Goal: Information Seeking & Learning: Learn about a topic

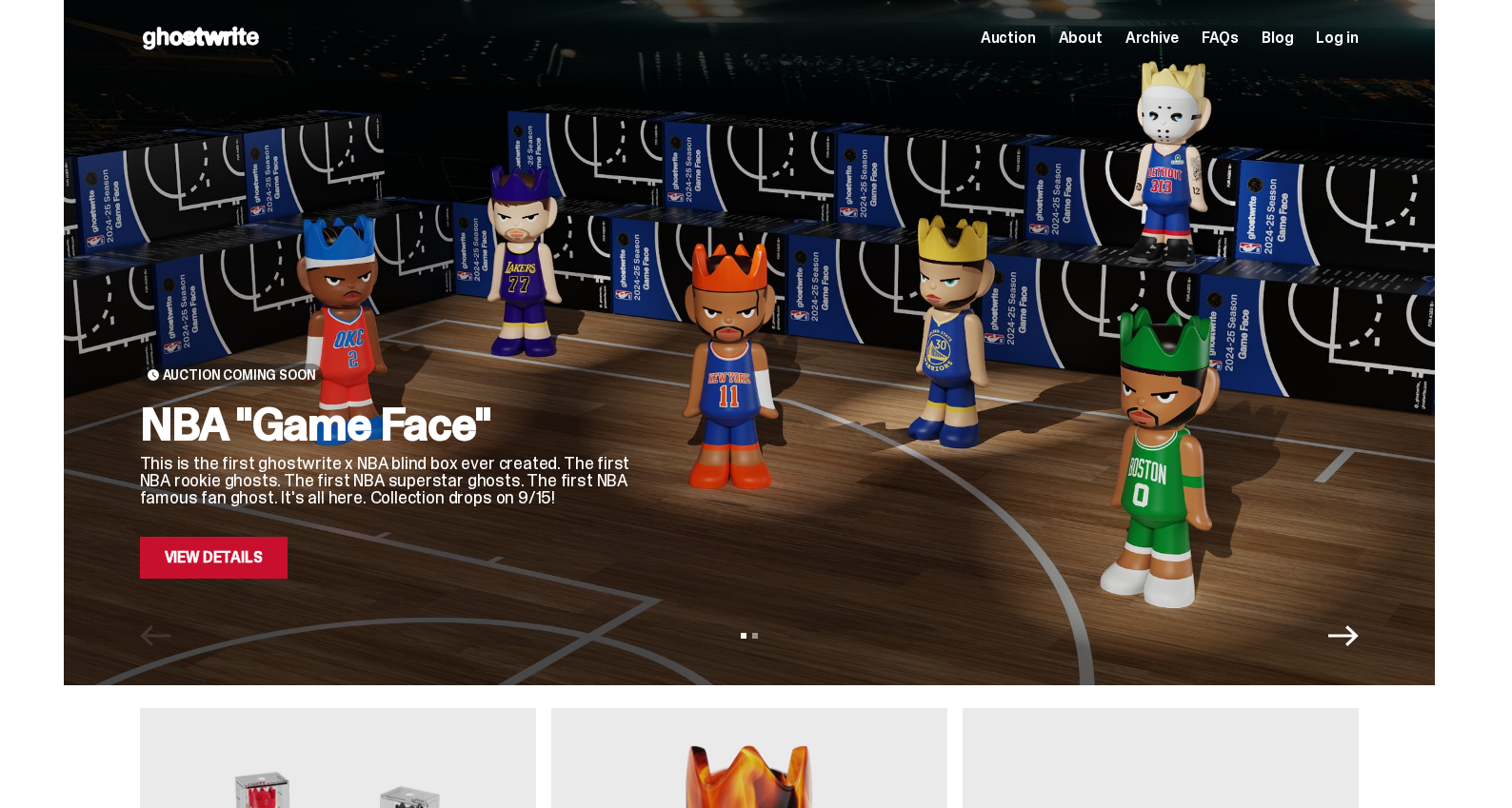
click at [244, 559] on link "View Details" at bounding box center [213, 558] width 147 height 42
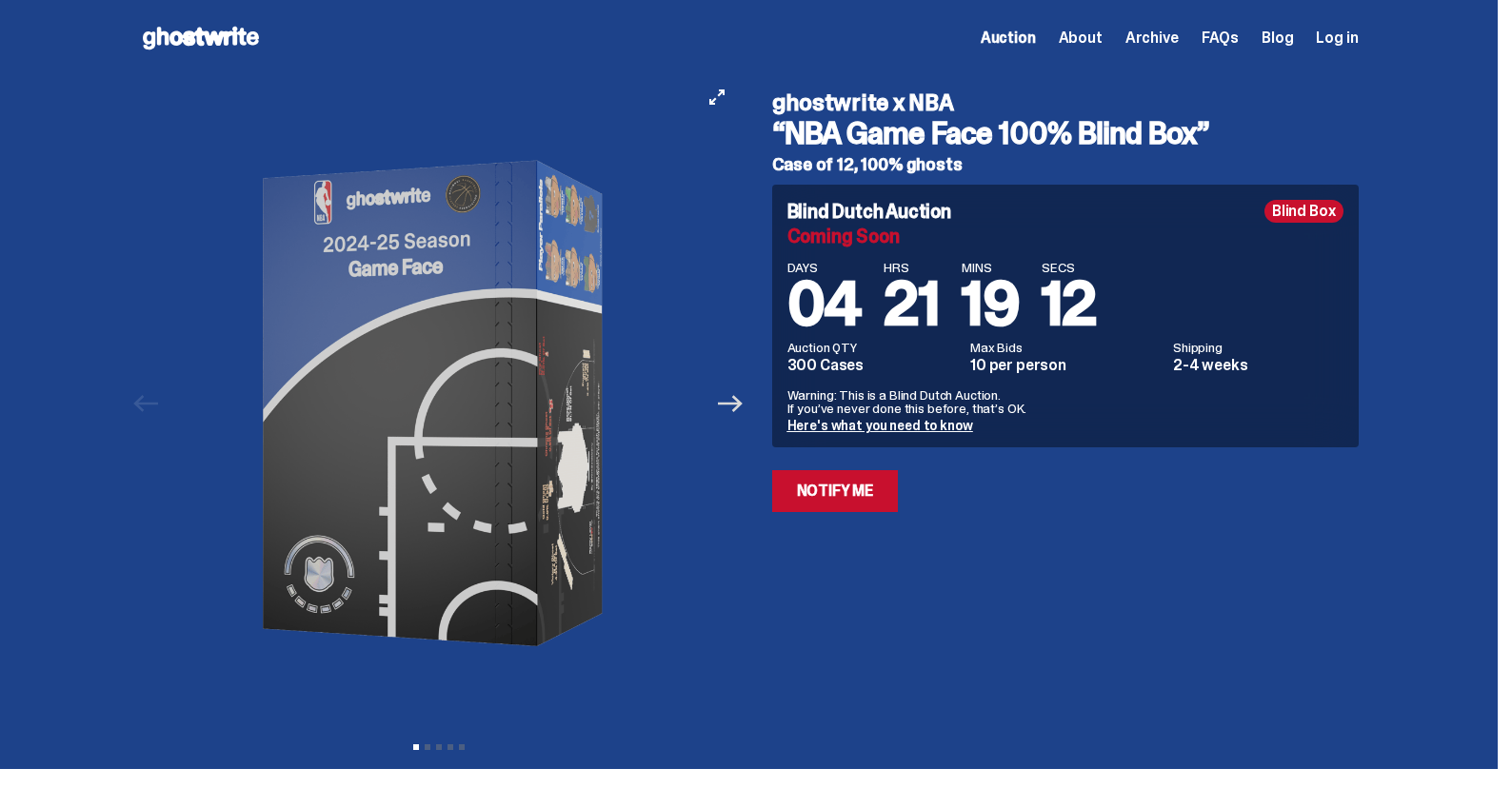
click at [737, 404] on icon "Next" at bounding box center [729, 403] width 24 height 24
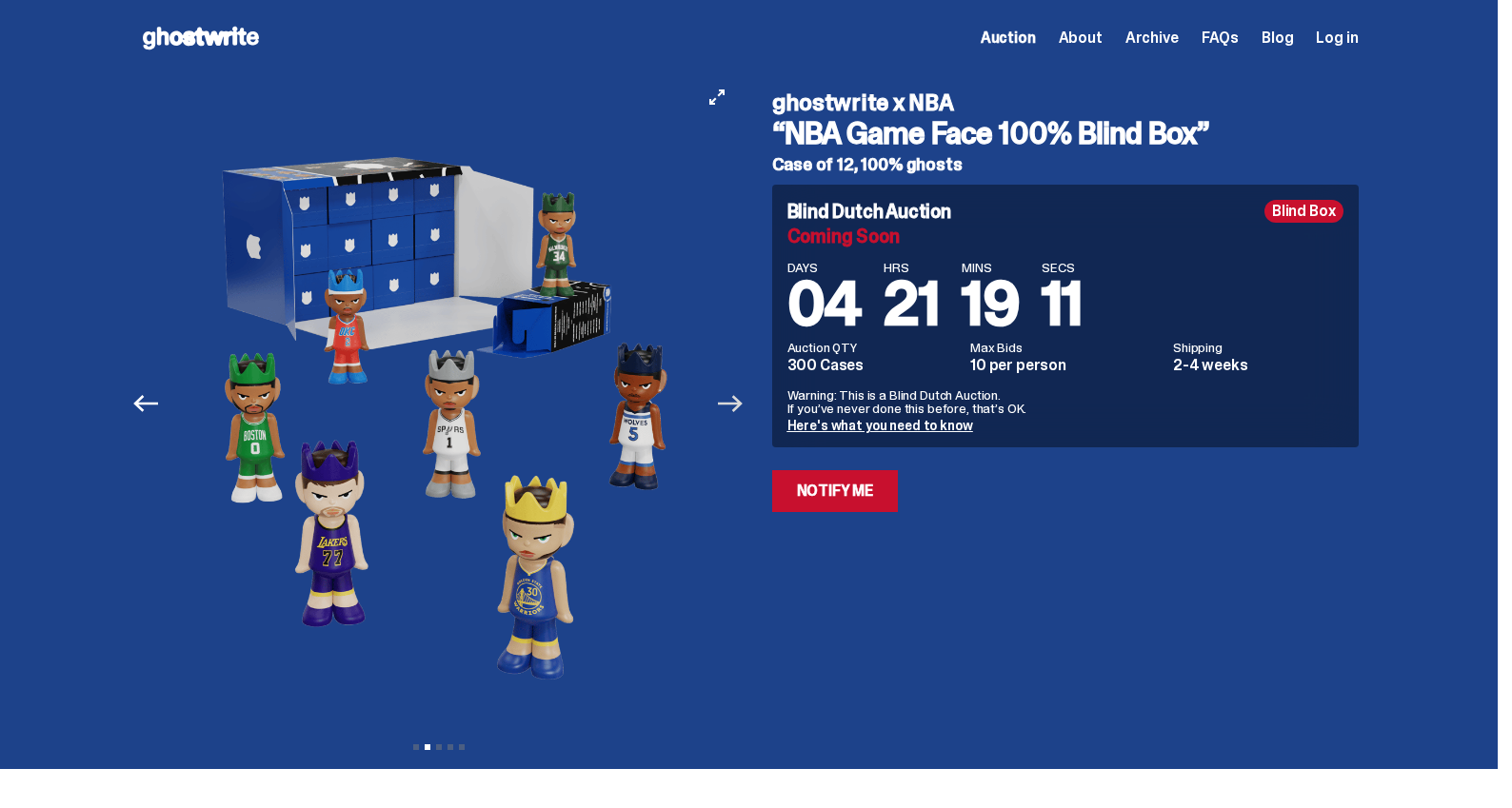
click at [742, 400] on icon "Next" at bounding box center [729, 403] width 24 height 24
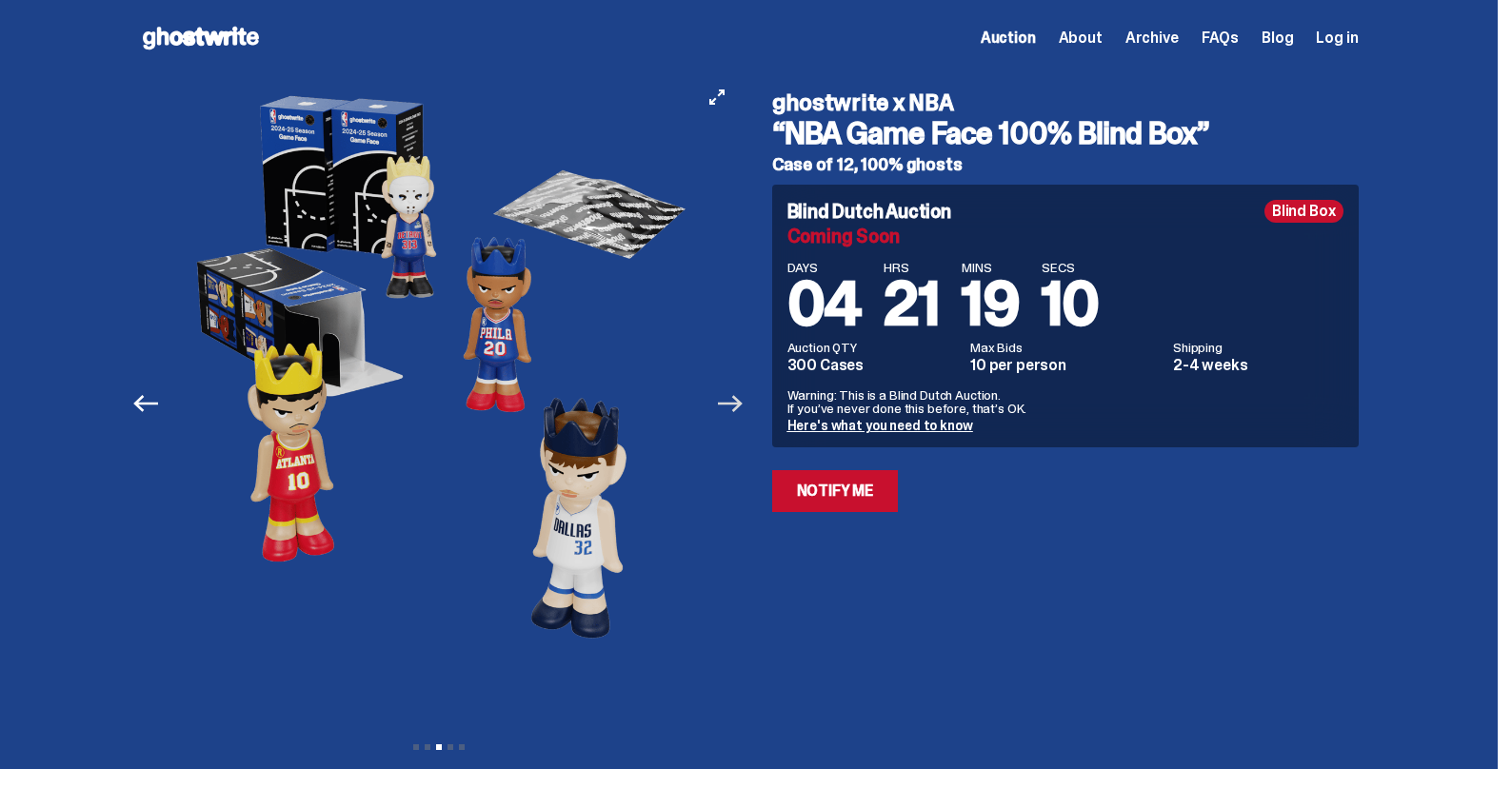
click at [742, 400] on icon "Next" at bounding box center [729, 403] width 24 height 24
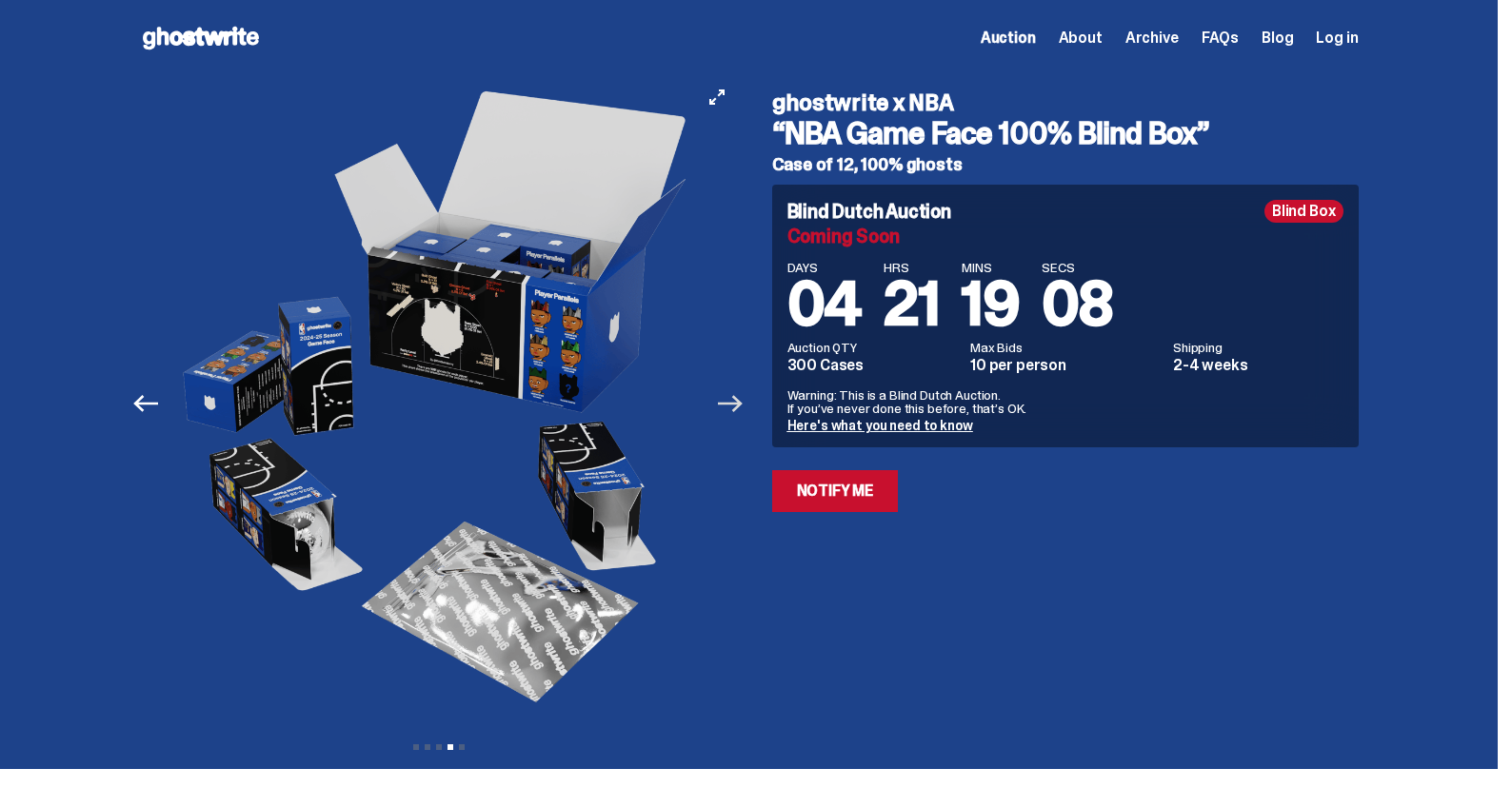
click at [743, 400] on icon "Next" at bounding box center [729, 403] width 24 height 24
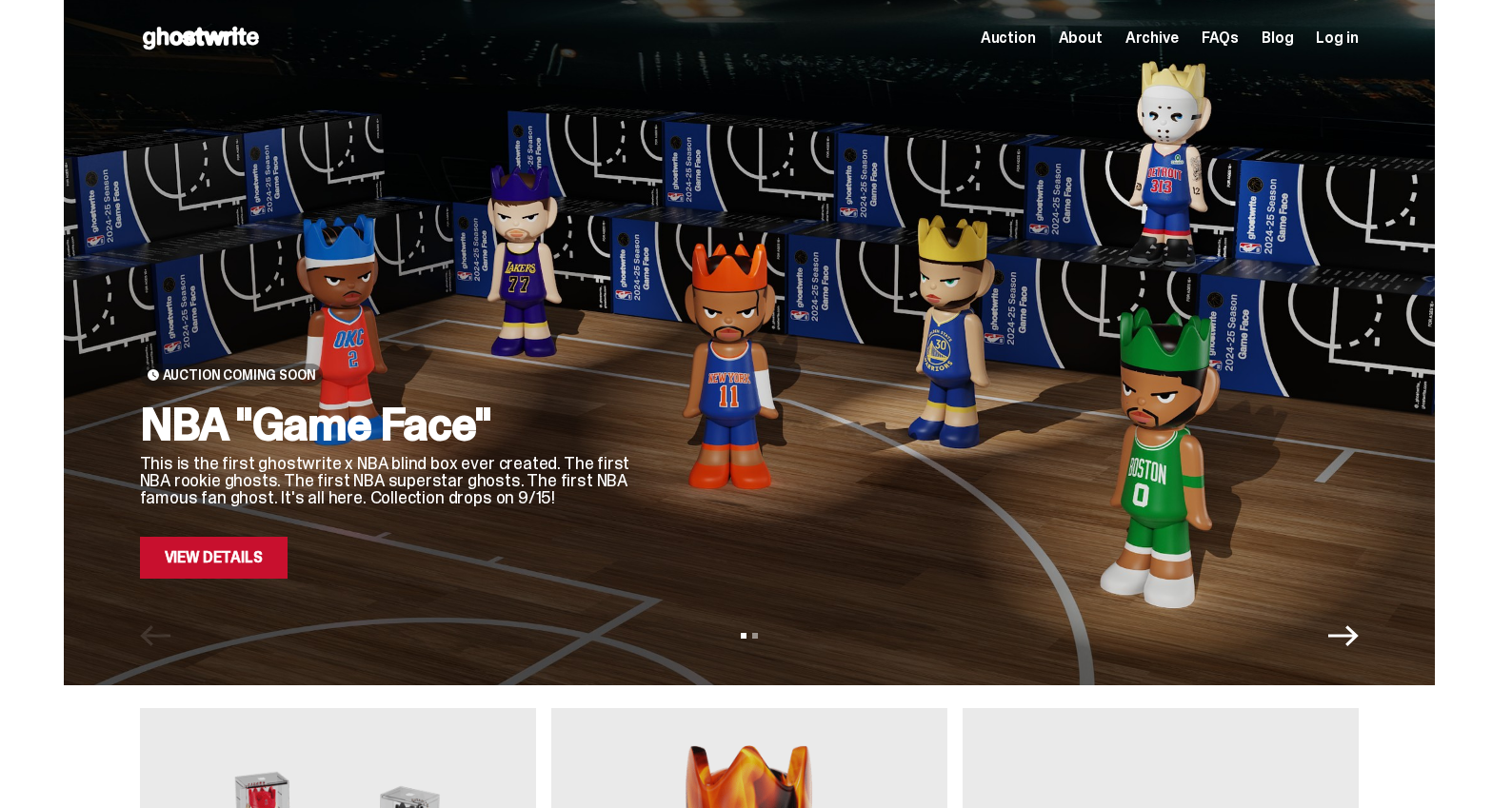
click at [206, 544] on link "View Details" at bounding box center [213, 558] width 147 height 42
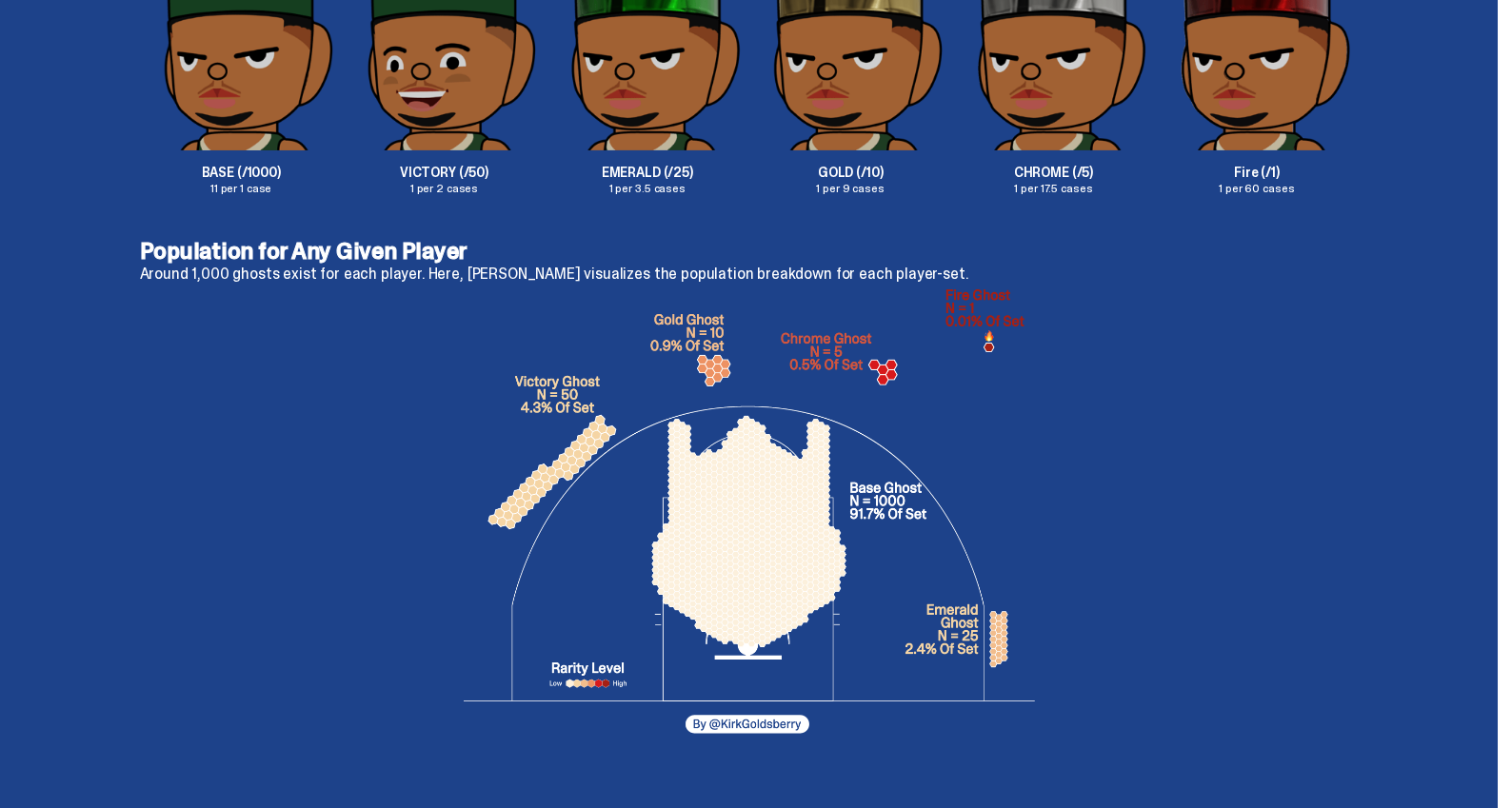
scroll to position [3209, 0]
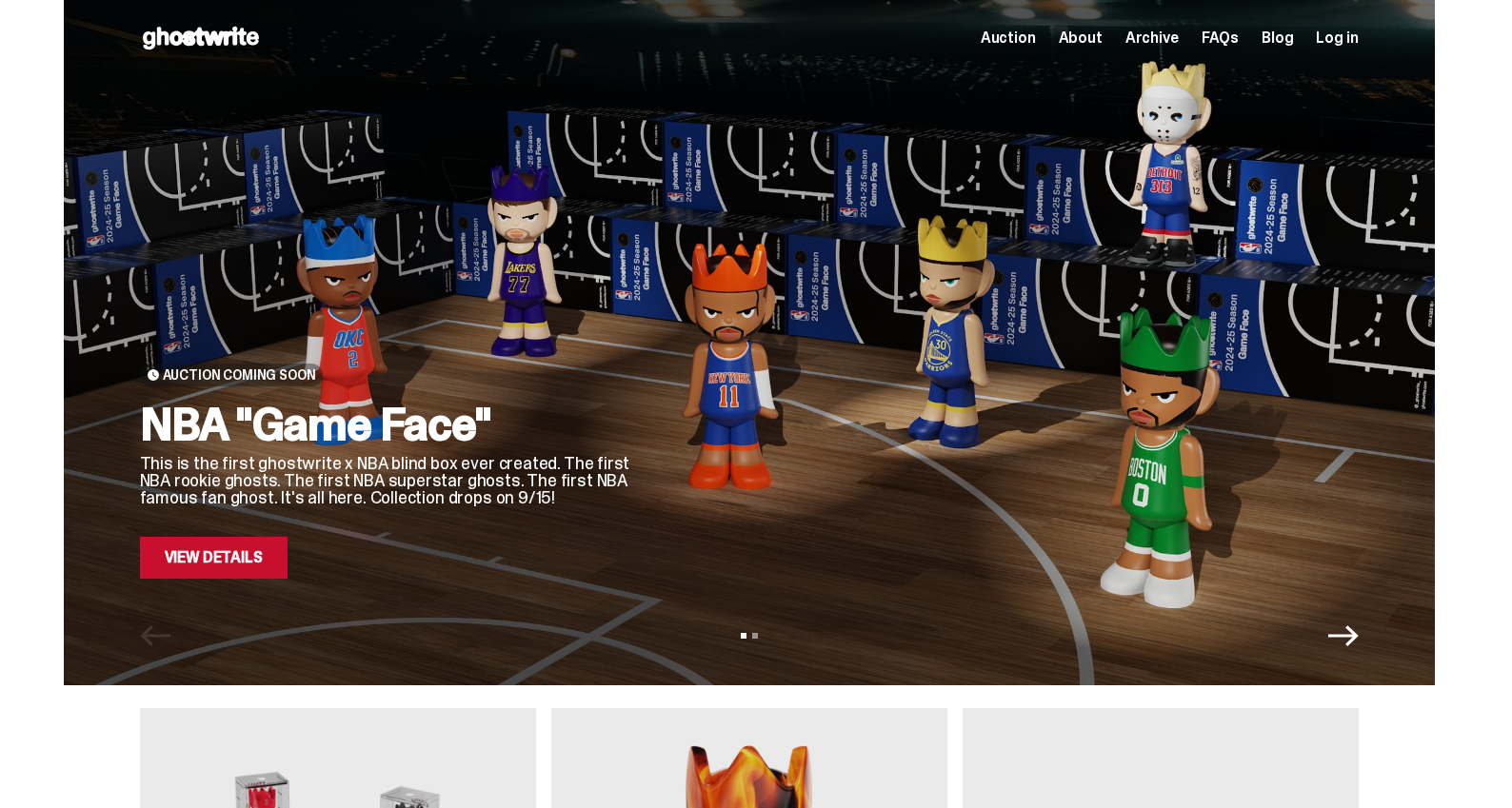
click at [1293, 40] on link "Blog" at bounding box center [1277, 38] width 31 height 16
click at [221, 565] on link "View Details" at bounding box center [213, 558] width 147 height 42
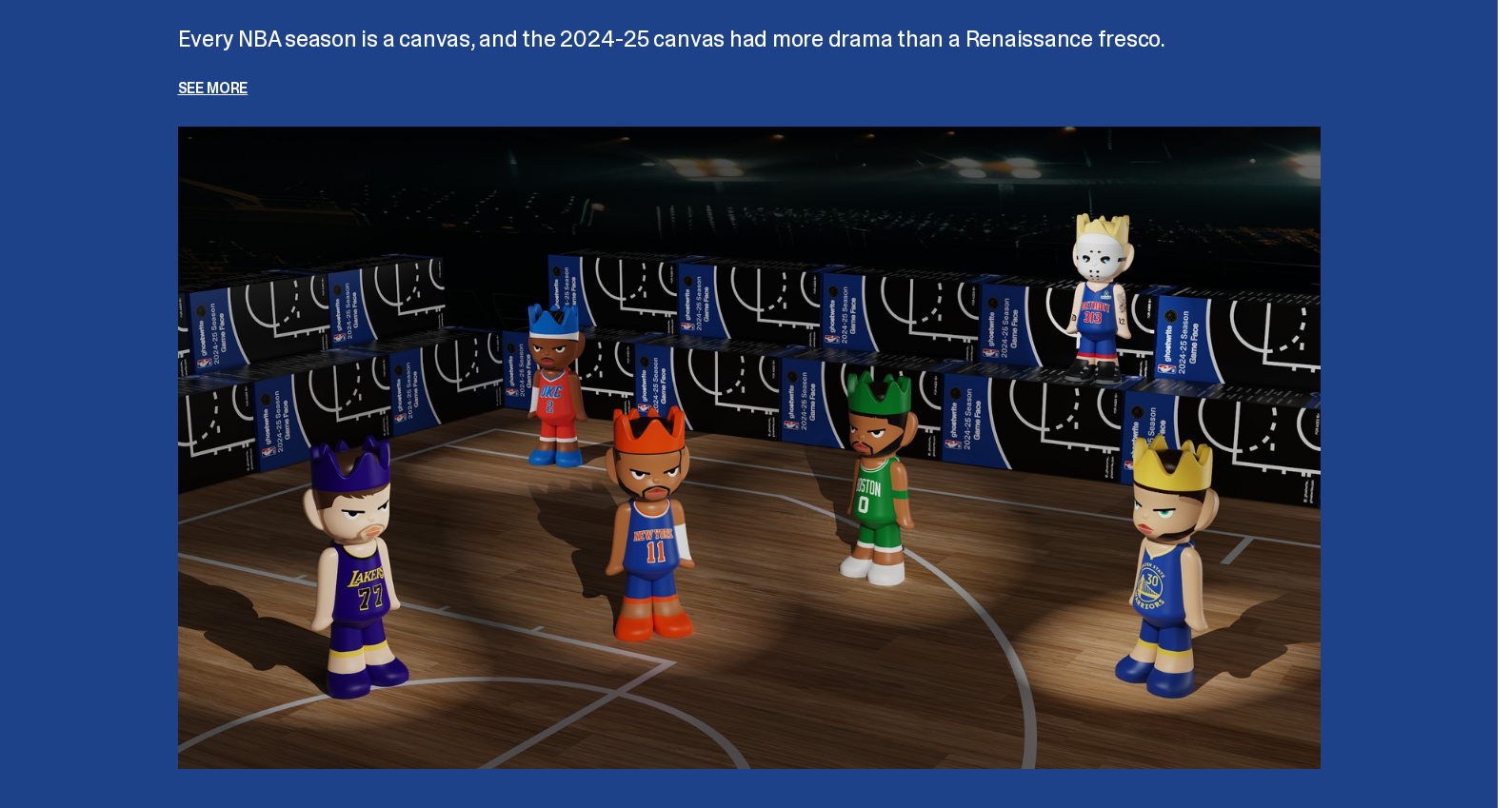
scroll to position [4428, 0]
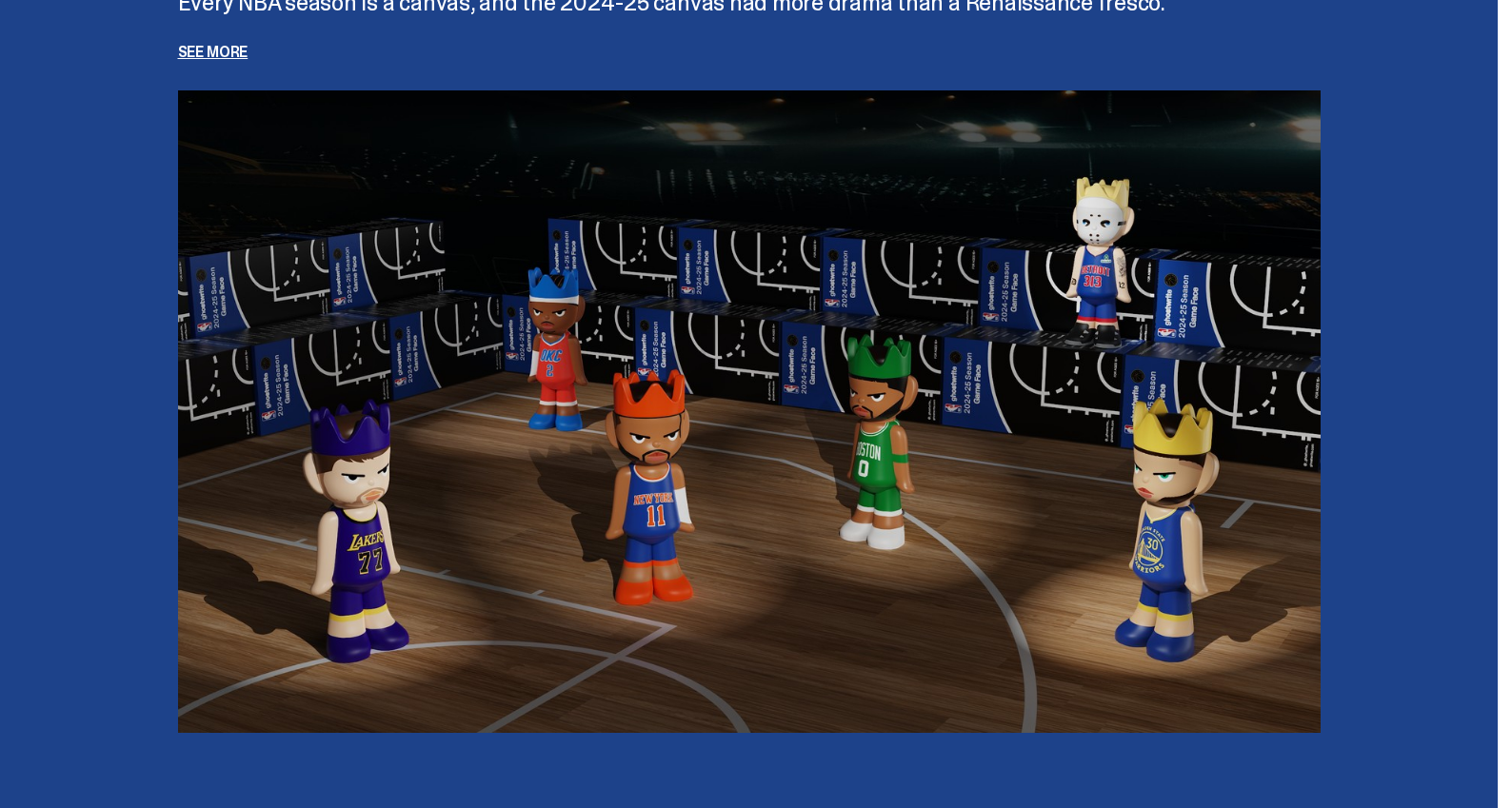
drag, startPoint x: 634, startPoint y: 508, endPoint x: 65, endPoint y: 650, distance: 586.5
drag, startPoint x: 458, startPoint y: 515, endPoint x: 408, endPoint y: 536, distance: 54.2
click at [392, 539] on img at bounding box center [750, 411] width 1143 height 642
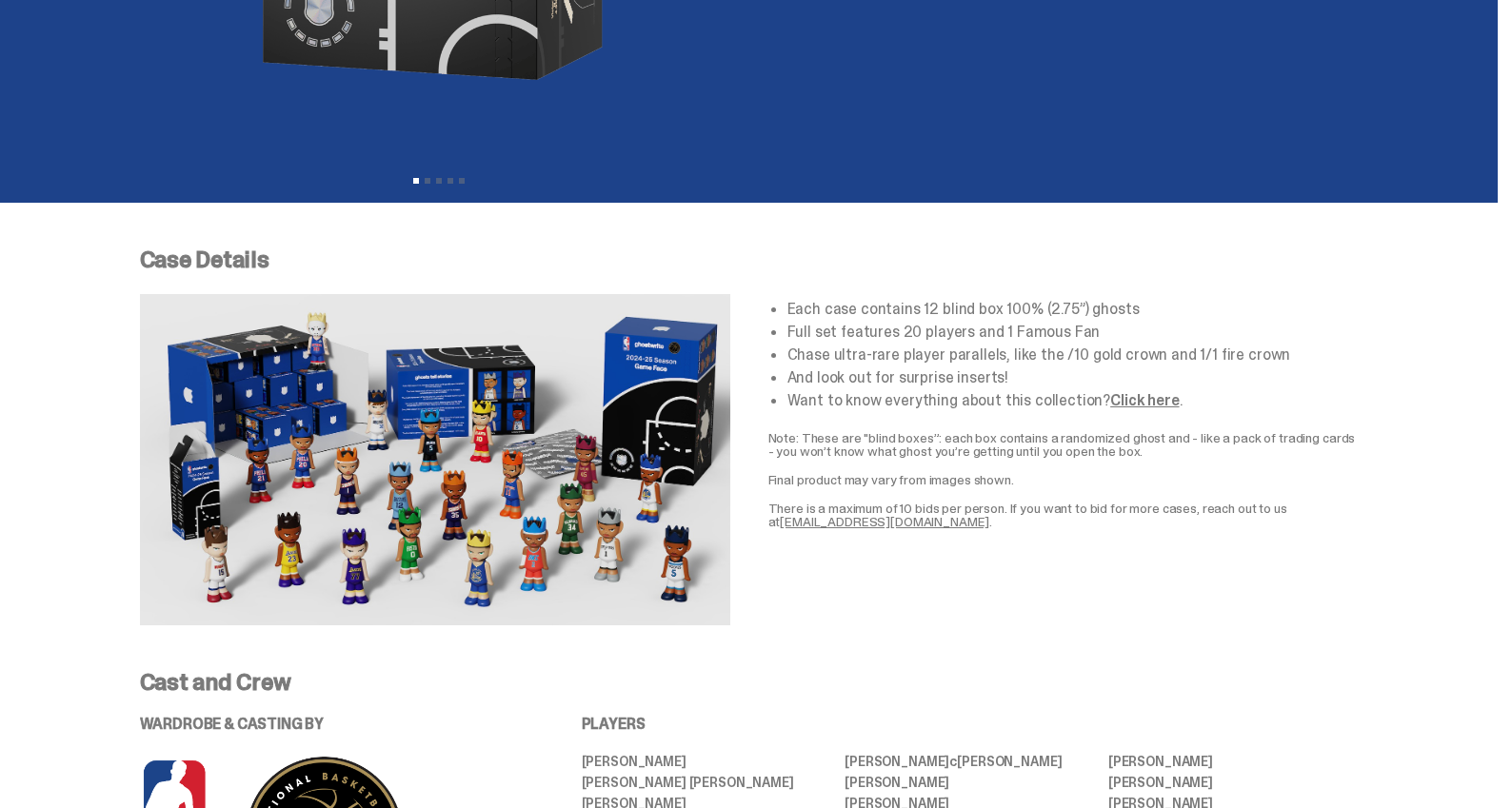
scroll to position [570, 0]
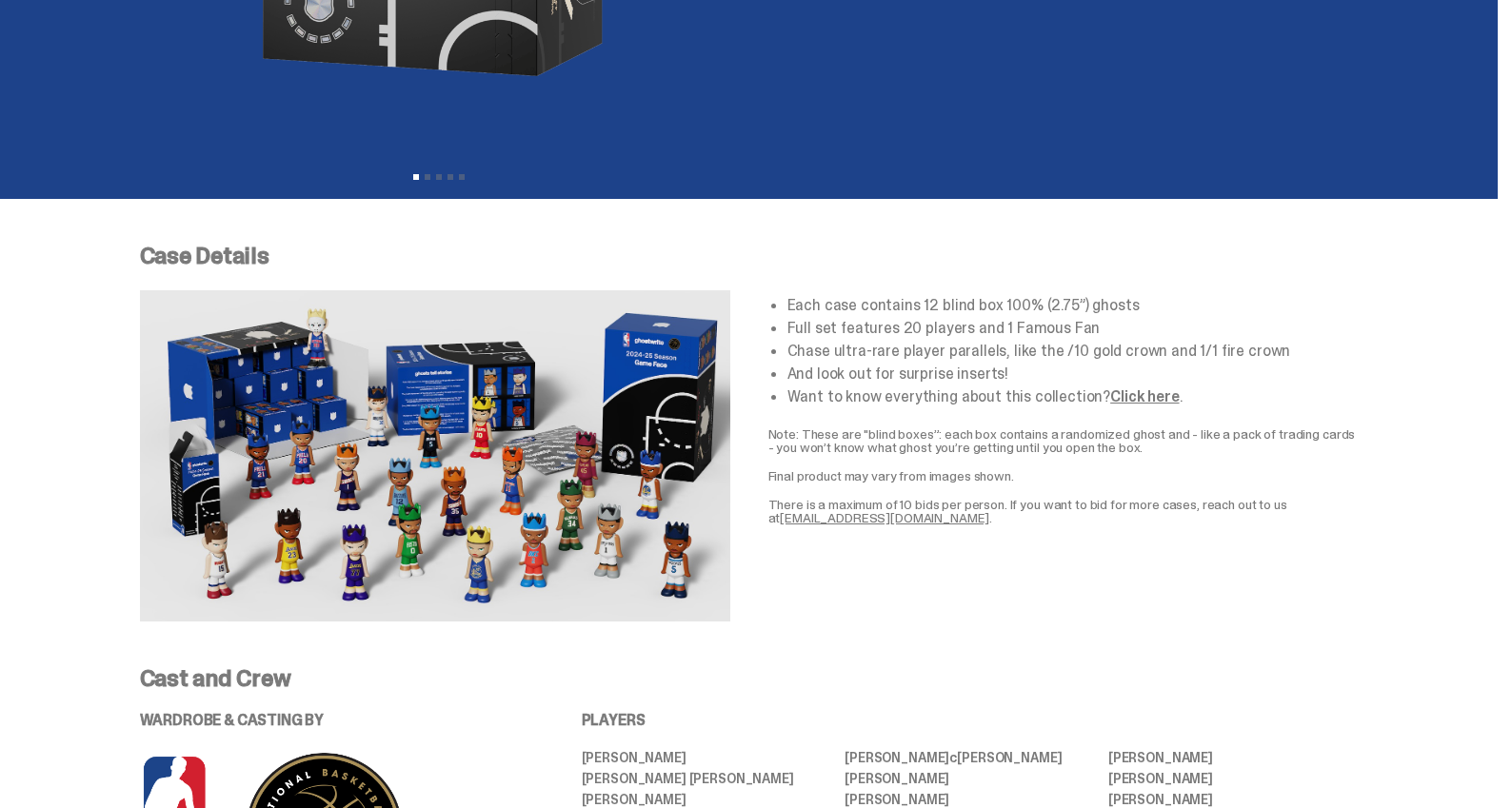
drag, startPoint x: 400, startPoint y: 486, endPoint x: 195, endPoint y: 603, distance: 236.0
click at [181, 630] on div "Case Details Each case contains 12 blind box 100% (2.75”) ghosts Full set featu…" at bounding box center [749, 433] width 1497 height 469
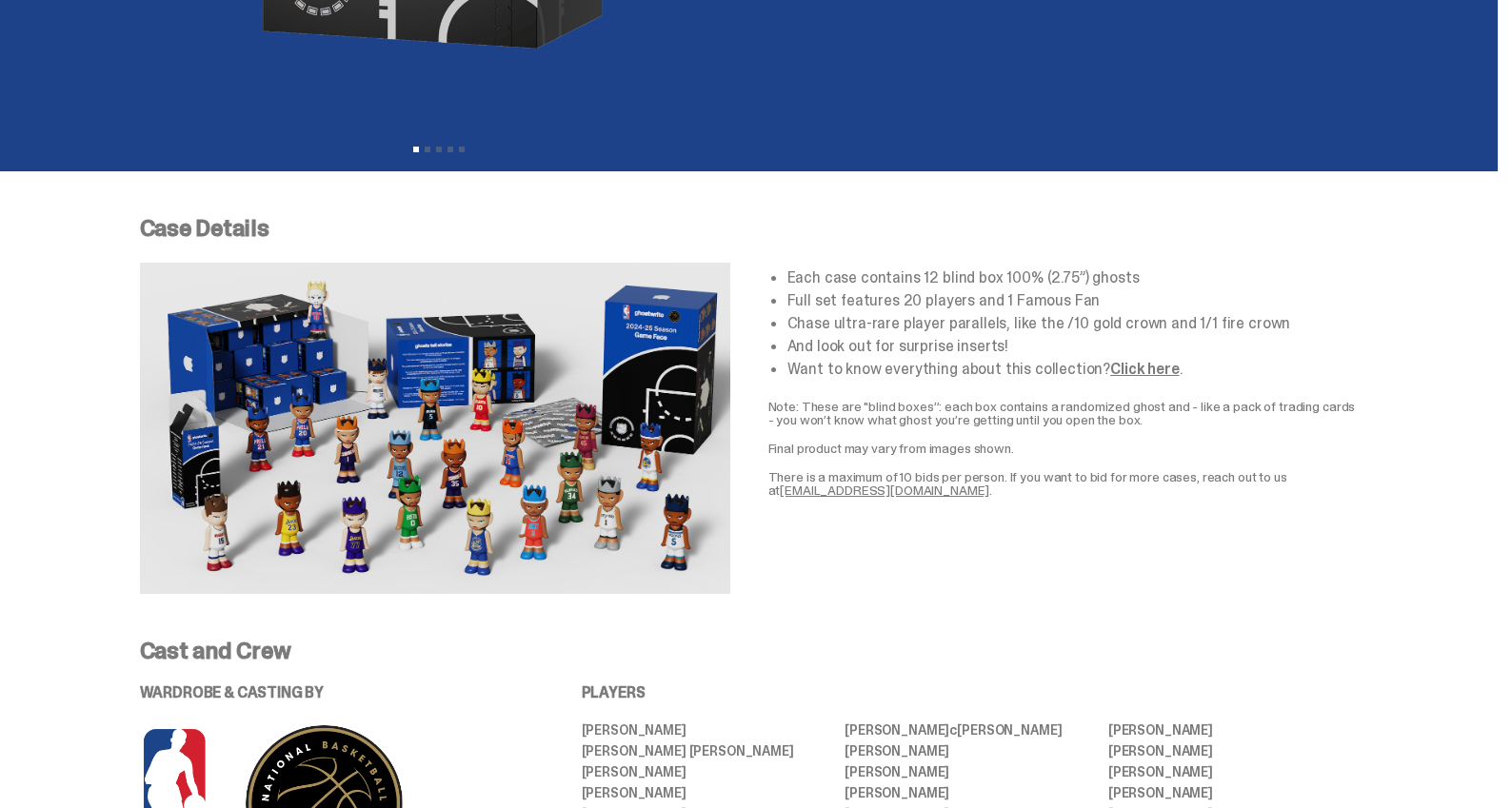
scroll to position [608, 0]
